Goal: Information Seeking & Learning: Check status

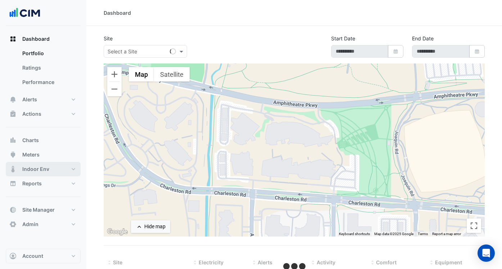
select select "***"
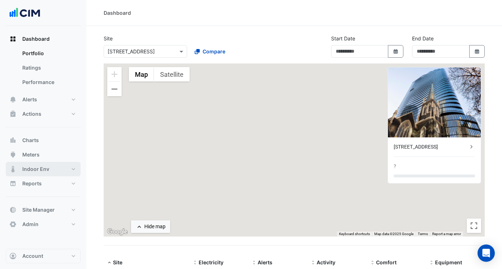
type input "**********"
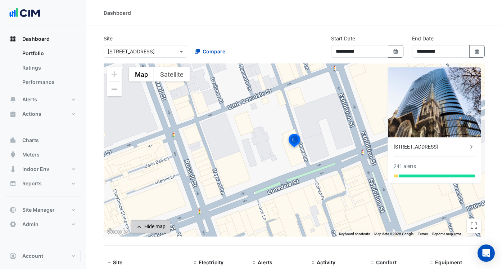
click at [153, 228] on div "Hide map" at bounding box center [154, 226] width 21 height 8
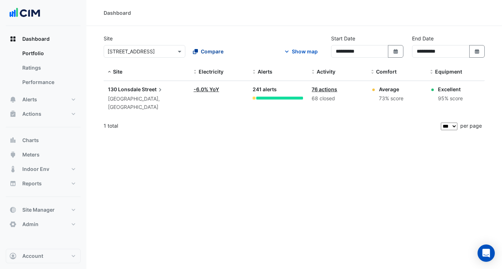
click at [200, 53] on div "Compare" at bounding box center [208, 52] width 31 height 8
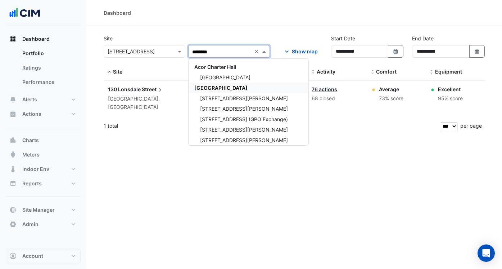
click at [219, 86] on span "[GEOGRAPHIC_DATA]" at bounding box center [220, 88] width 53 height 6
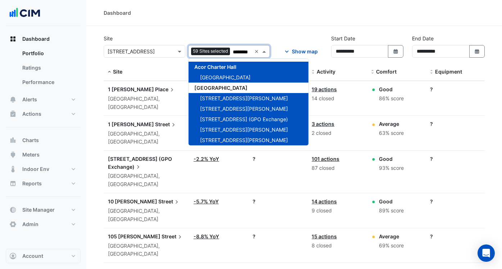
type input "*******"
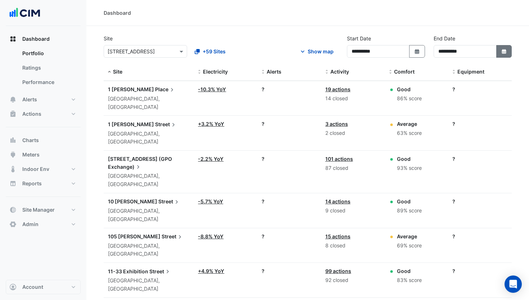
click at [465, 50] on icon "button" at bounding box center [504, 51] width 4 height 5
select select "*"
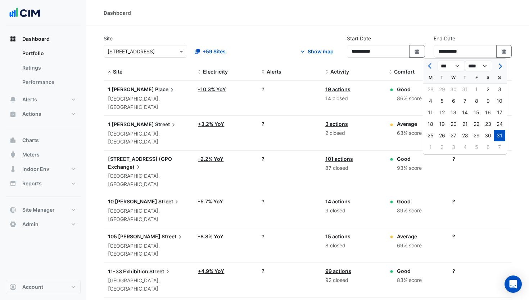
click at [465, 37] on div "**********" at bounding box center [473, 46] width 78 height 23
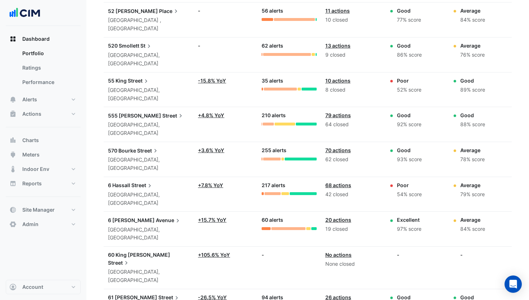
scroll to position [1474, 0]
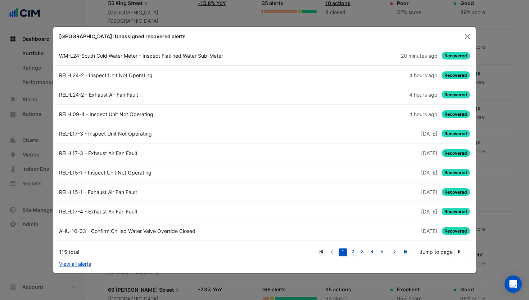
click at [353, 252] on link "2" at bounding box center [353, 252] width 9 height 8
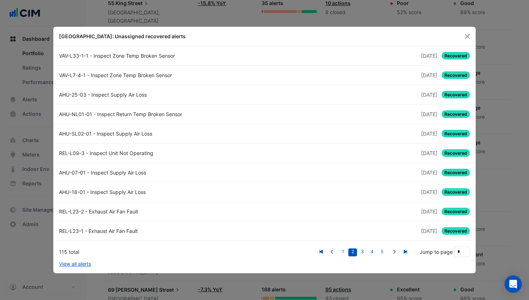
click at [361, 252] on link "3" at bounding box center [362, 252] width 9 height 8
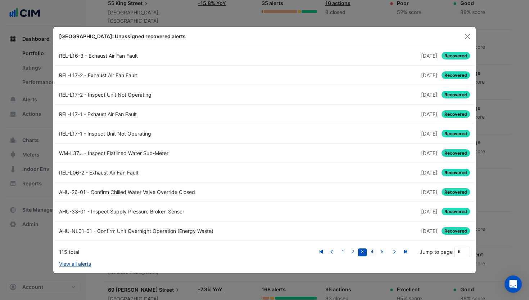
click at [372, 252] on link "4" at bounding box center [372, 252] width 9 height 8
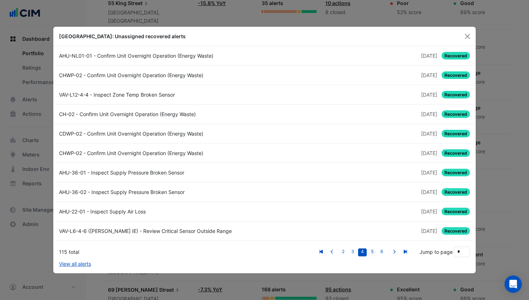
click at [372, 253] on link "5" at bounding box center [372, 252] width 9 height 8
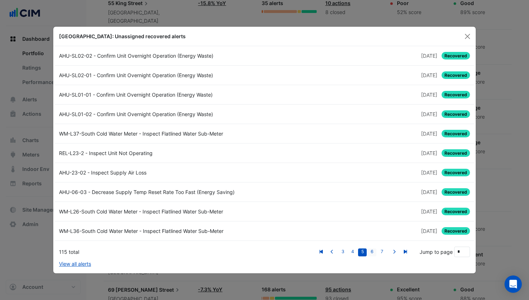
click at [372, 252] on link "6" at bounding box center [372, 252] width 9 height 8
type input "*"
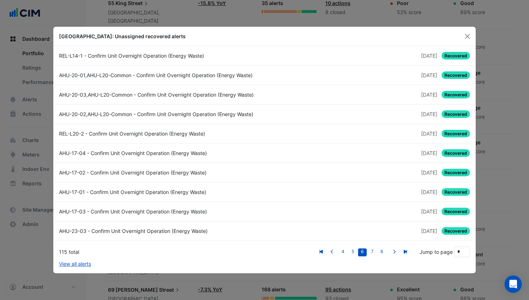
click at [377, 252] on li "7" at bounding box center [373, 252] width 10 height 8
click at [465, 31] on div "[GEOGRAPHIC_DATA]: Unassigned recovered alerts" at bounding box center [264, 36] width 423 height 19
click at [465, 35] on button "Close" at bounding box center [467, 36] width 11 height 11
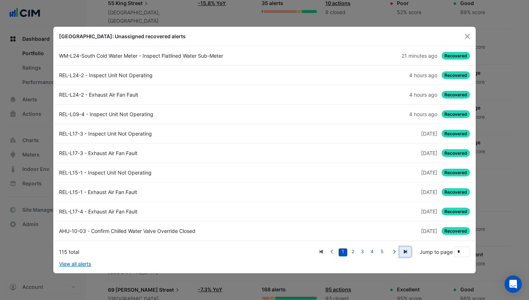
click at [405, 251] on icon "Last" at bounding box center [405, 251] width 3 height 4
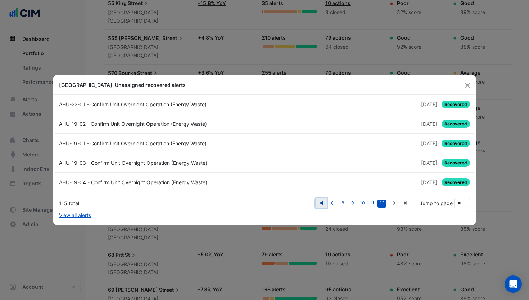
click at [319, 202] on icon "First" at bounding box center [321, 203] width 5 height 4
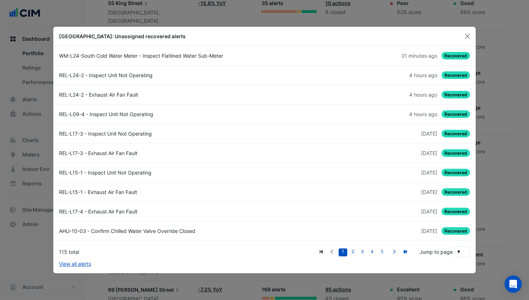
click at [356, 250] on link "2" at bounding box center [353, 252] width 9 height 8
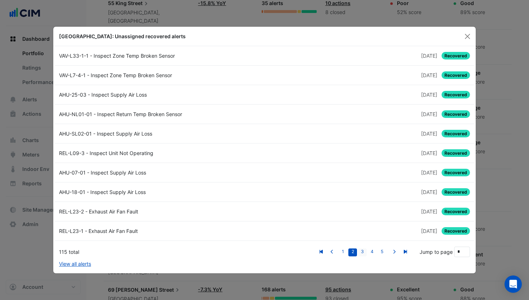
click at [362, 251] on link "3" at bounding box center [362, 252] width 9 height 8
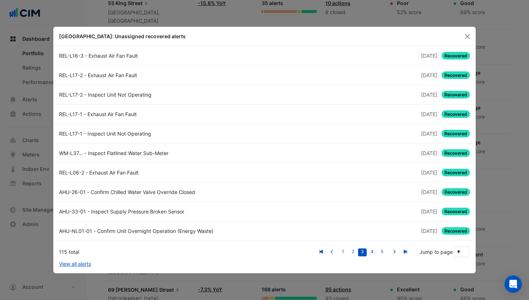
click at [372, 252] on link "4" at bounding box center [372, 252] width 9 height 8
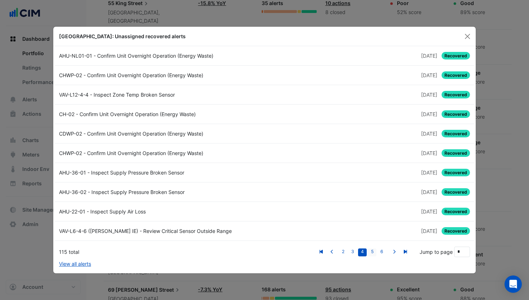
click at [373, 252] on link "5" at bounding box center [372, 252] width 9 height 8
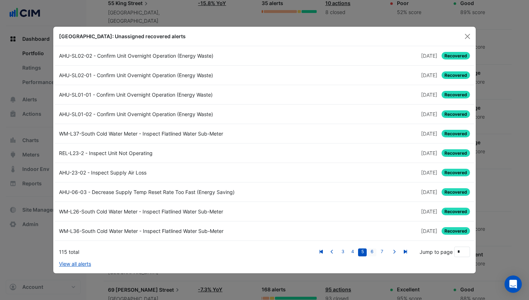
click at [376, 252] on link "6" at bounding box center [372, 252] width 9 height 8
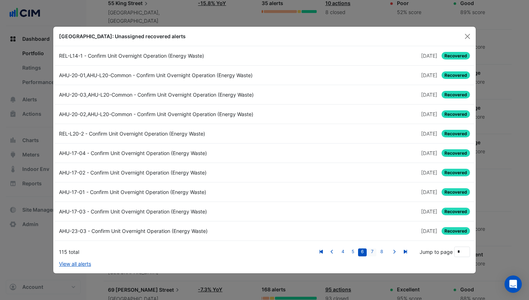
click at [373, 252] on link "7" at bounding box center [372, 252] width 9 height 8
click at [375, 252] on link "8" at bounding box center [372, 252] width 9 height 8
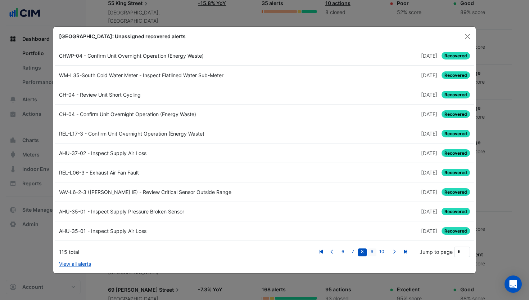
click at [374, 252] on link "9" at bounding box center [372, 252] width 9 height 8
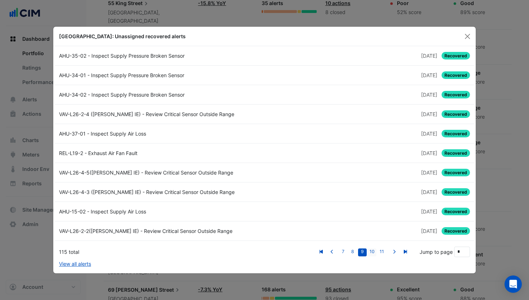
click at [375, 252] on link "10" at bounding box center [372, 252] width 9 height 8
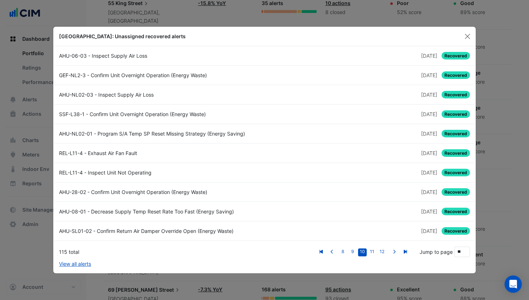
click at [375, 252] on link "11" at bounding box center [372, 252] width 9 height 8
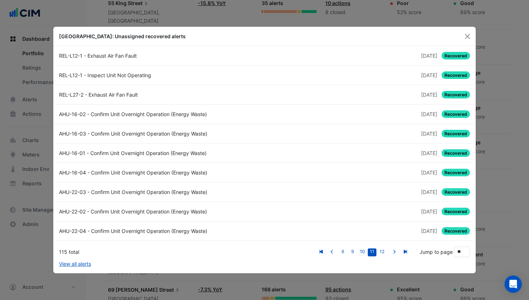
click at [375, 252] on link "11" at bounding box center [372, 252] width 9 height 8
click at [380, 252] on link "12" at bounding box center [382, 252] width 9 height 8
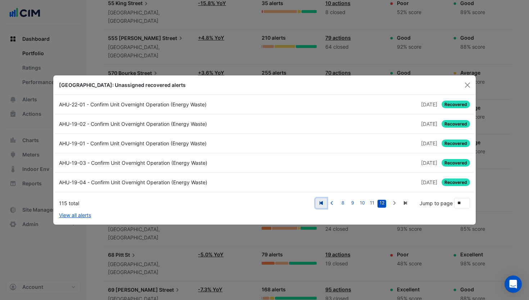
click at [323, 202] on icon "First" at bounding box center [321, 203] width 3 height 4
type input "*"
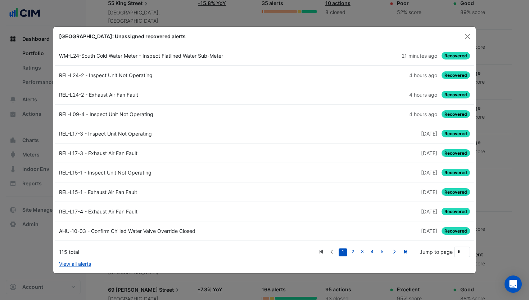
click at [251, 254] on div "115 total" at bounding box center [187, 252] width 257 height 8
click at [321, 177] on link "REL-L15-1 - Inspect Unit Not Operating [DATE] Recovered" at bounding box center [265, 172] width 420 height 19
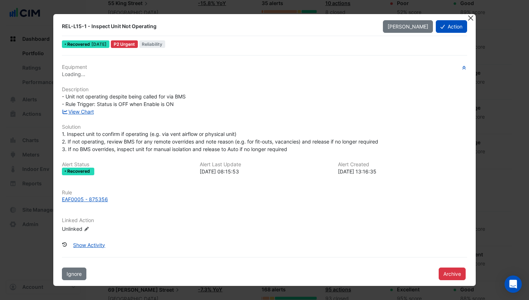
click at [465, 19] on button "Close" at bounding box center [471, 18] width 8 height 8
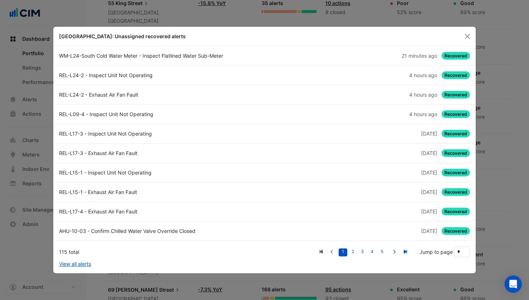
click at [323, 115] on div "4 hours ago Recovered" at bounding box center [370, 114] width 210 height 8
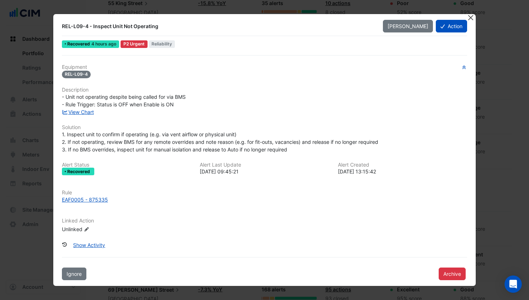
click at [465, 16] on button "Close" at bounding box center [471, 18] width 8 height 8
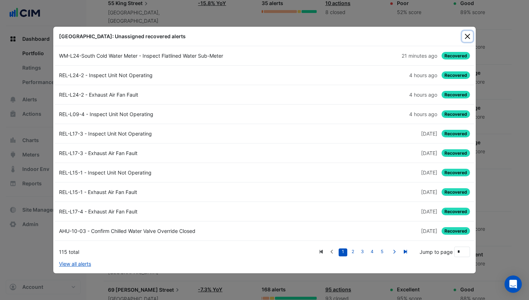
click at [465, 38] on button "Close" at bounding box center [467, 36] width 11 height 11
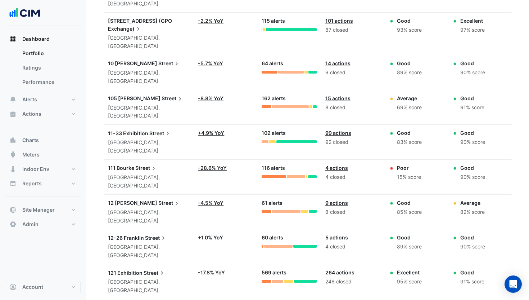
scroll to position [0, 0]
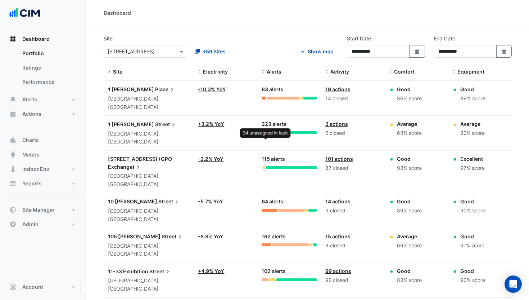
click at [266, 131] on div at bounding box center [266, 132] width 8 height 3
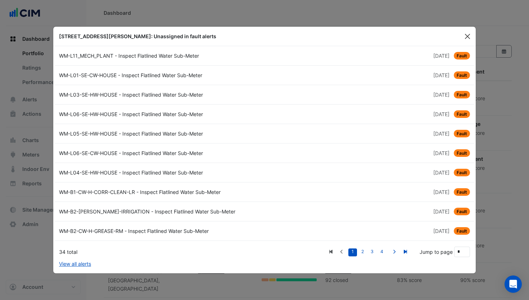
click at [465, 35] on button "Close" at bounding box center [467, 36] width 11 height 11
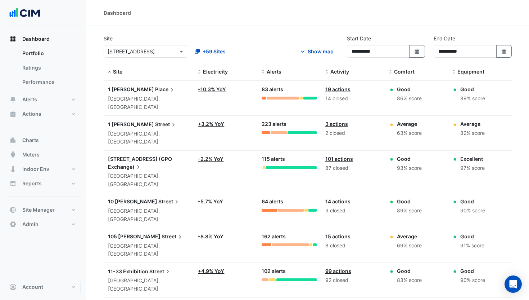
click at [279, 122] on div "Alerts: 223 alerts" at bounding box center [289, 127] width 55 height 14
click at [278, 131] on div at bounding box center [279, 132] width 16 height 3
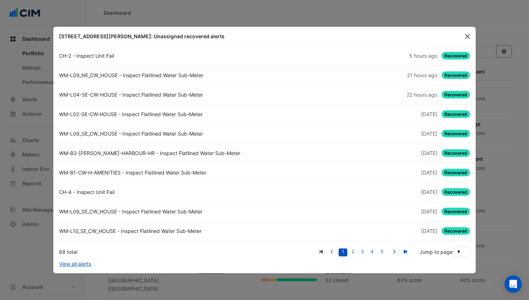
click at [465, 36] on button "Close" at bounding box center [467, 36] width 11 height 11
